Goal: Information Seeking & Learning: Understand process/instructions

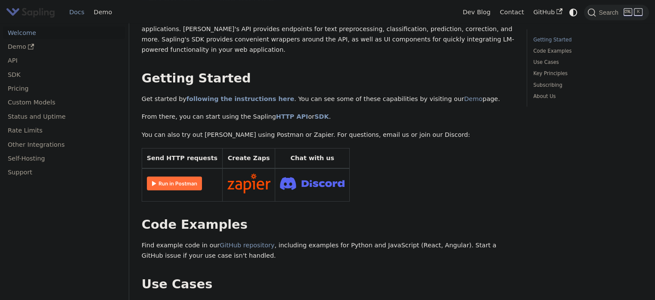
click at [149, 181] on img at bounding box center [174, 183] width 55 height 14
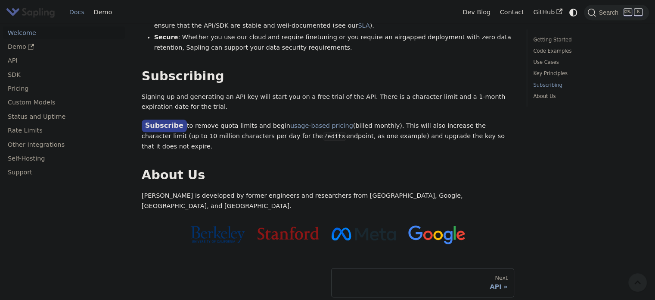
scroll to position [650, 0]
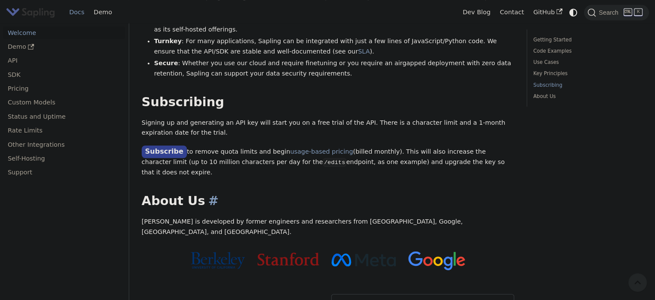
click at [276, 193] on h2 "About Us ​" at bounding box center [328, 201] width 373 height 16
click at [165, 145] on link "Subscribe" at bounding box center [164, 151] width 45 height 12
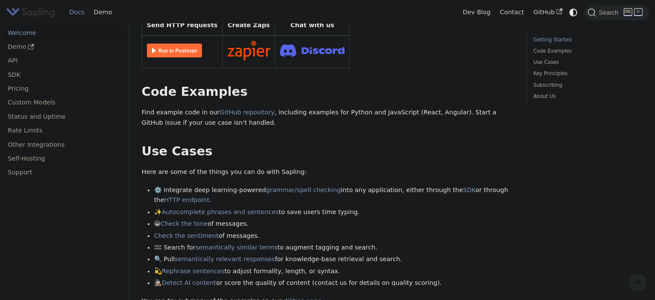
scroll to position [259, 0]
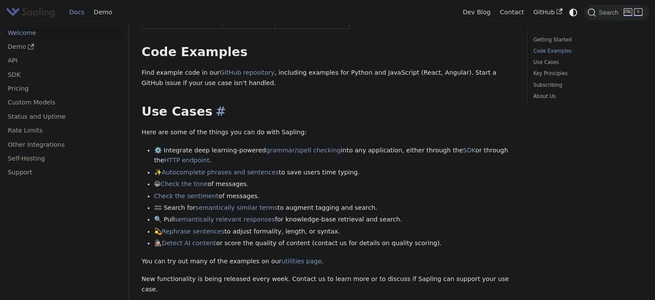
click at [233, 106] on h2 "Use Cases ​" at bounding box center [328, 112] width 373 height 16
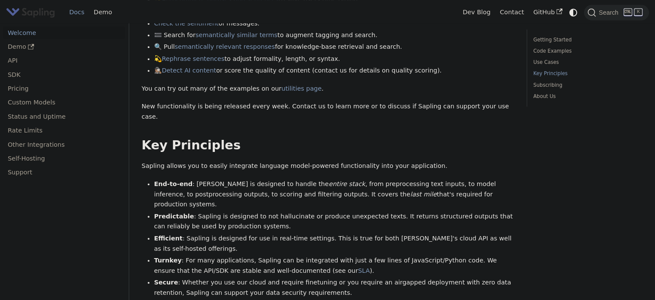
scroll to position [474, 0]
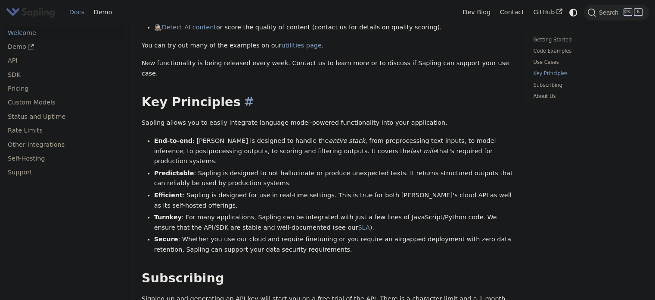
click at [250, 94] on h2 "Key Principles ​" at bounding box center [328, 102] width 373 height 16
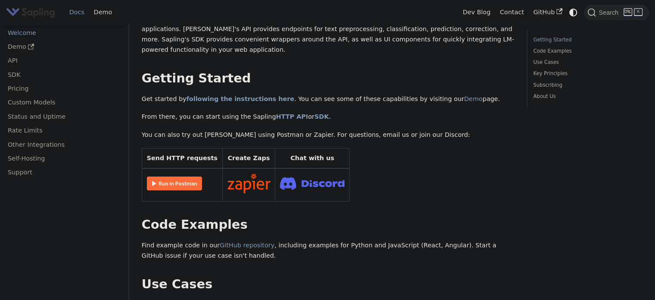
scroll to position [0, 0]
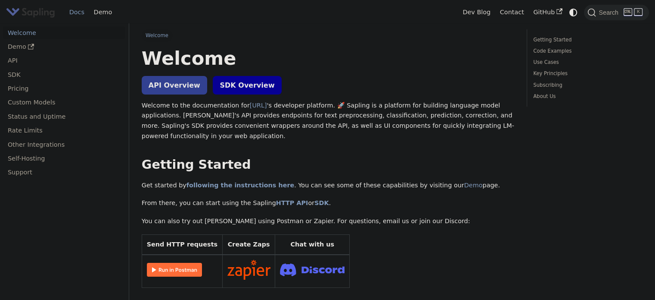
click at [234, 86] on link "SDK Overview" at bounding box center [247, 85] width 69 height 19
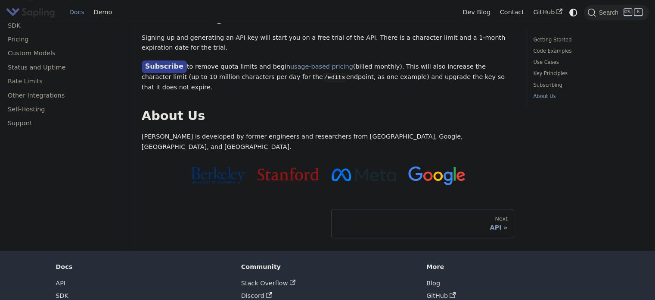
scroll to position [736, 0]
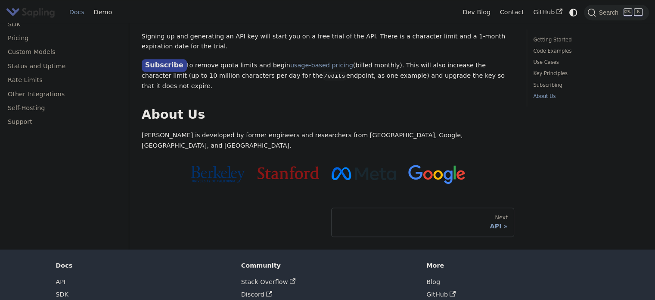
click at [72, 299] on link "LLM Index" at bounding box center [71, 306] width 31 height 7
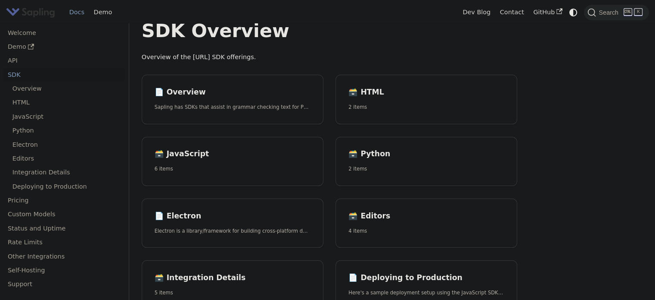
scroll to position [43, 0]
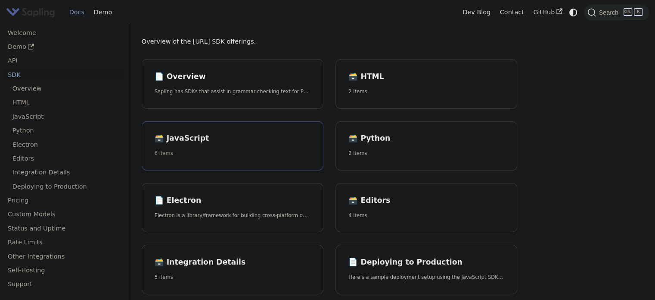
click at [177, 143] on link "🗃️ JavaScript 6 items" at bounding box center [233, 146] width 182 height 50
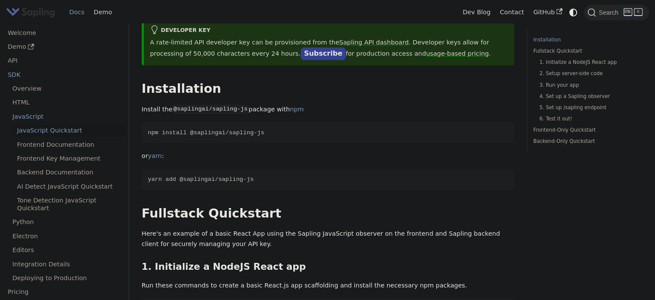
scroll to position [86, 0]
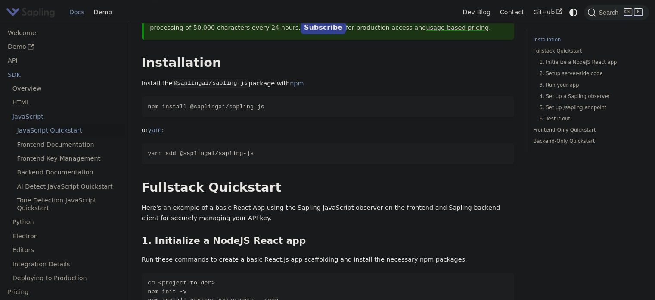
click at [272, 133] on p "or yarn :" at bounding box center [328, 130] width 373 height 10
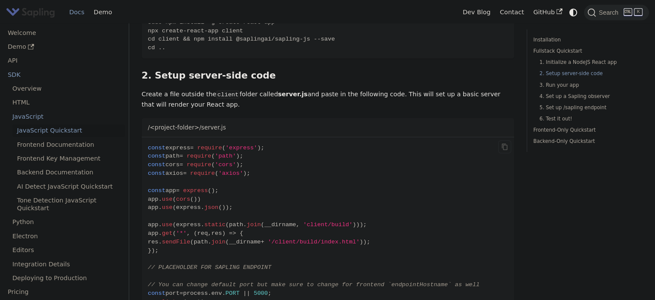
scroll to position [388, 0]
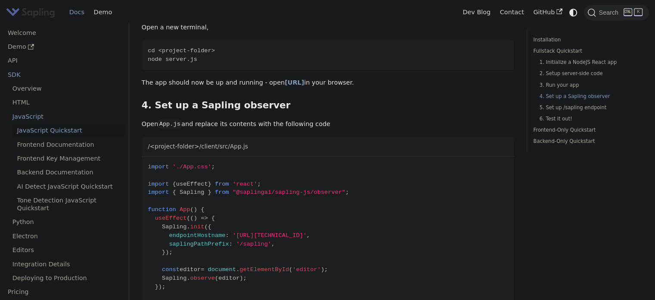
click at [340, 119] on p "Open App.js and replace its contents with the following code" at bounding box center [328, 124] width 373 height 10
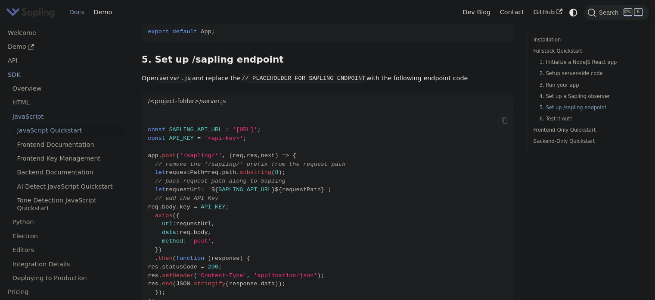
scroll to position [1207, 0]
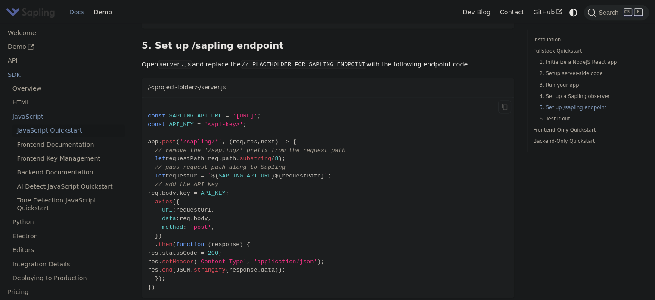
click at [338, 127] on code "const SAPLING_API_URL = 'https://api.sapling.ai' ; const API_KEY = '<api-key>' …" at bounding box center [328, 197] width 373 height 200
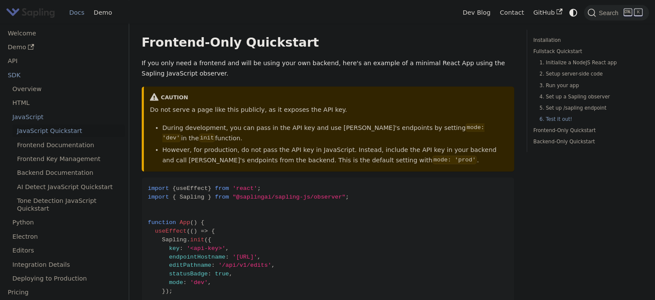
scroll to position [1638, 0]
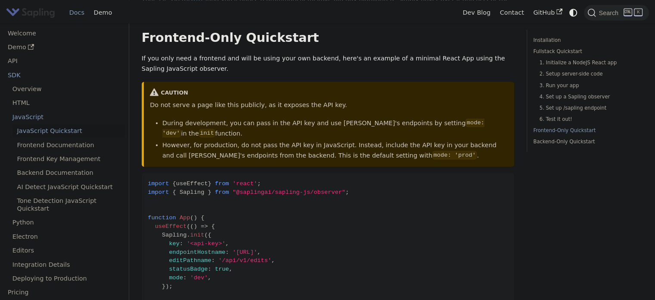
click at [381, 140] on li "However, for production, do not pass the API key in JavaScript. Instead, includ…" at bounding box center [335, 150] width 346 height 21
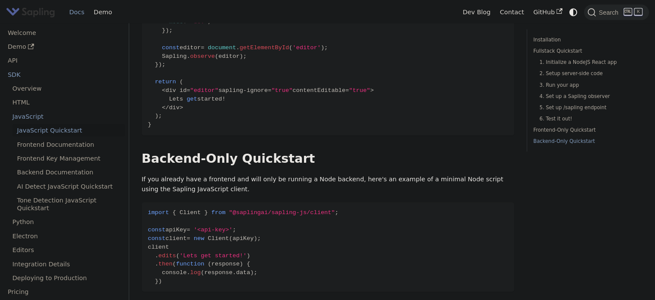
scroll to position [1896, 0]
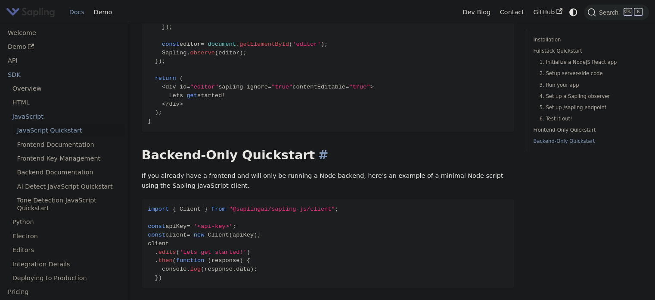
click at [359, 147] on h2 "Backend-Only Quickstart ​" at bounding box center [328, 155] width 373 height 16
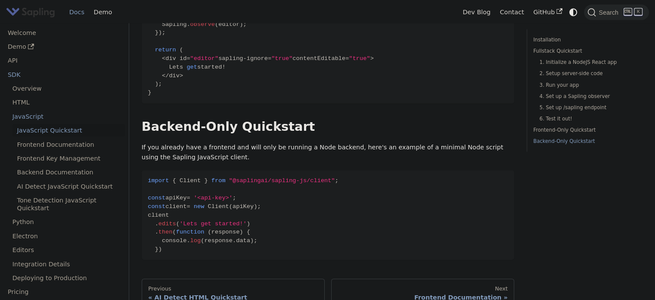
scroll to position [1939, 0]
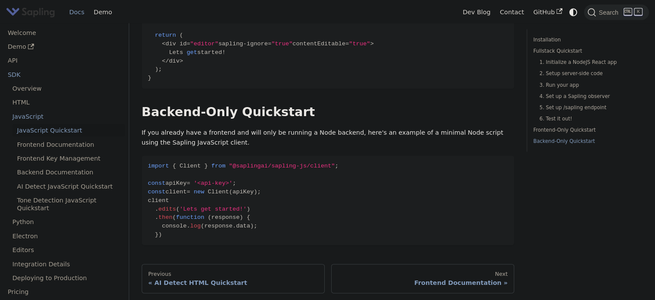
click at [310, 128] on p "If you already have a frontend and will only be running a Node backend, here's …" at bounding box center [328, 138] width 373 height 21
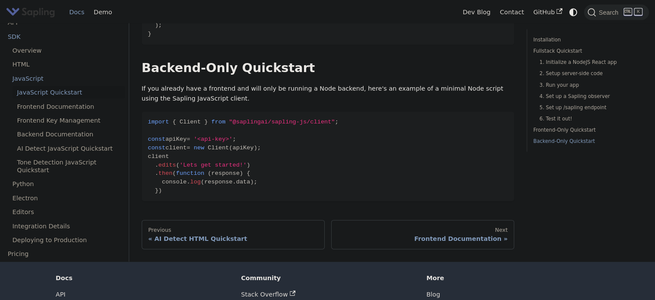
scroll to position [2017, 0]
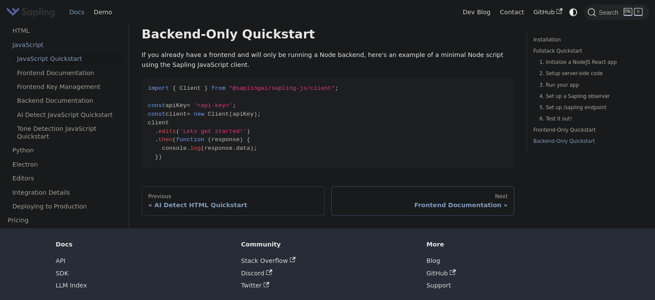
click at [491, 190] on link "Next Frontend Documentation" at bounding box center [422, 200] width 183 height 29
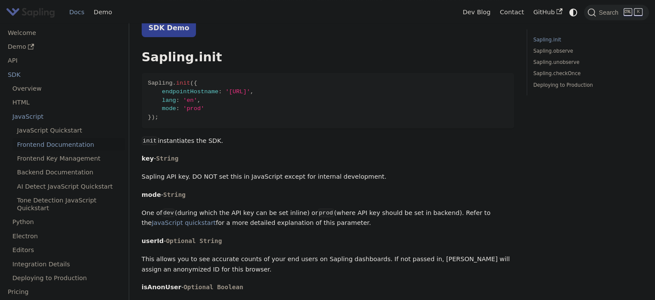
scroll to position [86, 0]
click at [271, 144] on p "init instantiates the SDK." at bounding box center [328, 140] width 373 height 10
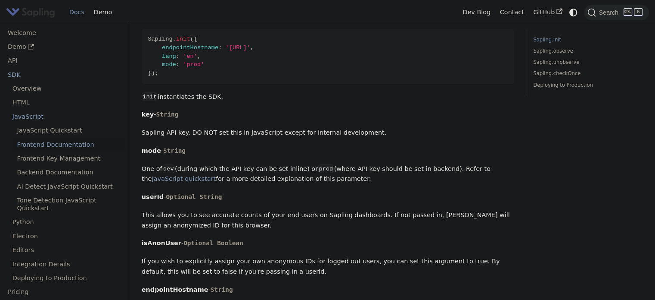
click at [271, 150] on p "mode - String" at bounding box center [328, 151] width 373 height 10
click at [272, 150] on p "mode - String" at bounding box center [328, 151] width 373 height 10
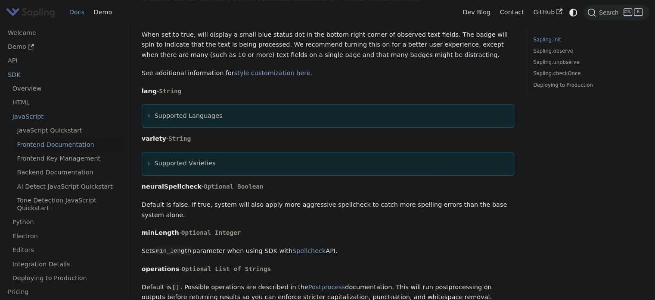
scroll to position [603, 0]
click at [147, 110] on details "Supported Languages Specifies language for grammar and spell checking. Defaults…" at bounding box center [328, 115] width 373 height 24
click at [151, 110] on summary "Supported Languages" at bounding box center [328, 115] width 360 height 10
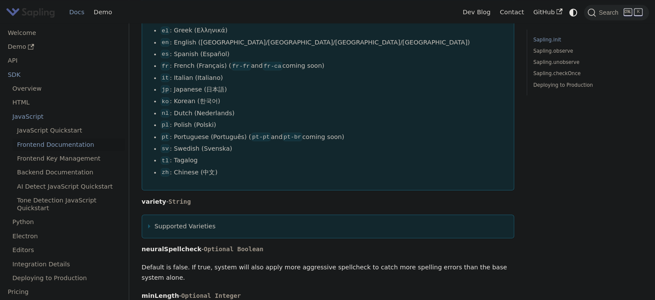
scroll to position [862, 0]
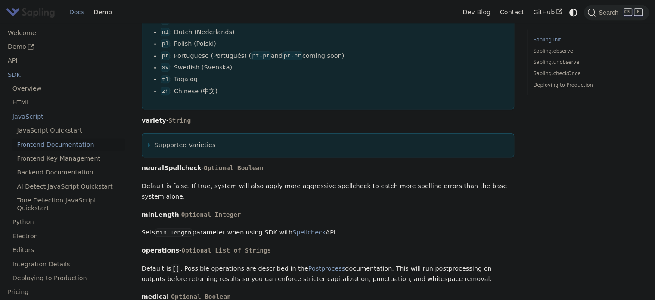
click at [152, 140] on summary "Supported Varieties" at bounding box center [328, 145] width 360 height 10
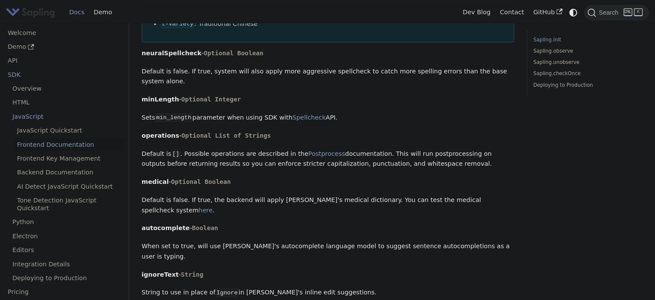
scroll to position [1293, 0]
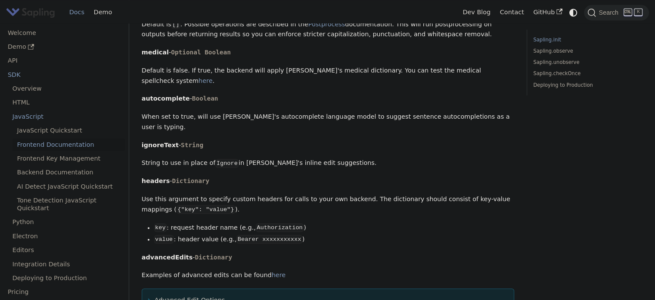
click at [248, 140] on p "ignoreText - String" at bounding box center [328, 145] width 373 height 10
click at [268, 140] on p "ignoreText - String" at bounding box center [328, 145] width 373 height 10
click at [285, 140] on p "ignoreText - String" at bounding box center [328, 145] width 373 height 10
click at [306, 140] on p "ignoreText - String" at bounding box center [328, 145] width 373 height 10
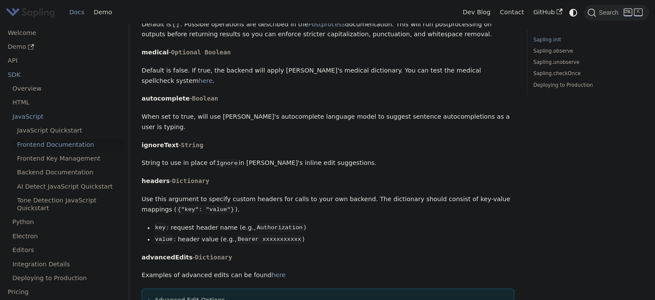
scroll to position [1336, 0]
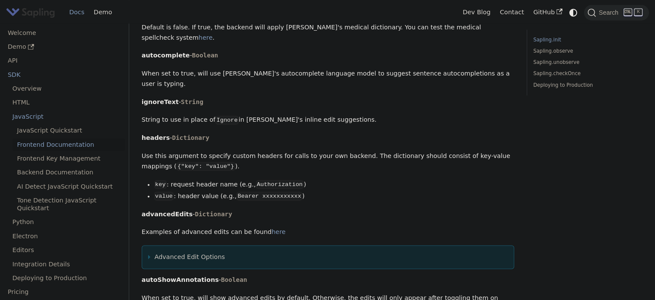
click at [309, 133] on p "headers - Dictionary" at bounding box center [328, 138] width 373 height 10
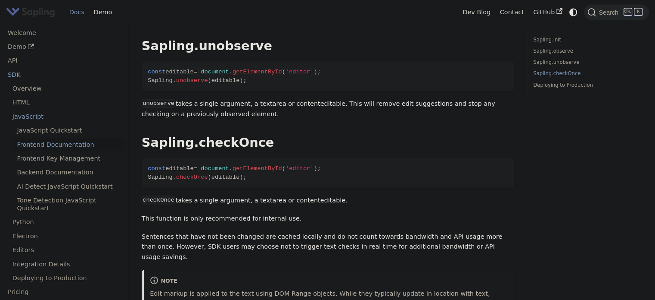
scroll to position [1767, 0]
